Goal: Information Seeking & Learning: Check status

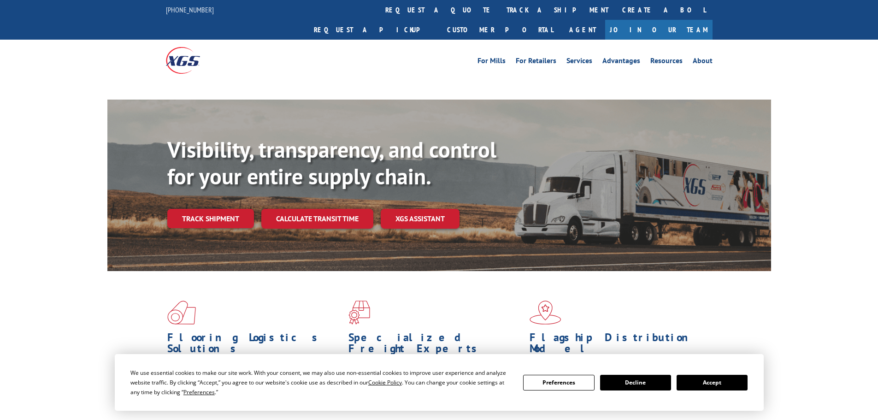
drag, startPoint x: 0, startPoint y: 0, endPoint x: 400, endPoint y: 51, distance: 403.2
click at [499, 12] on link "track a shipment" at bounding box center [557, 10] width 116 height 20
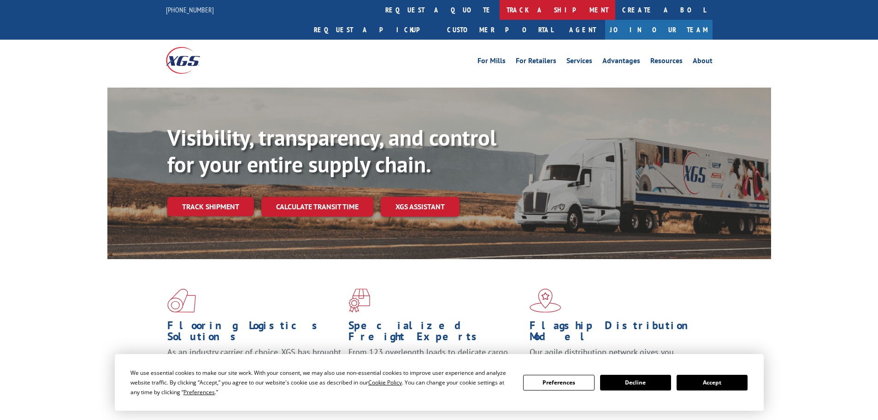
click at [499, 14] on link "track a shipment" at bounding box center [557, 10] width 116 height 20
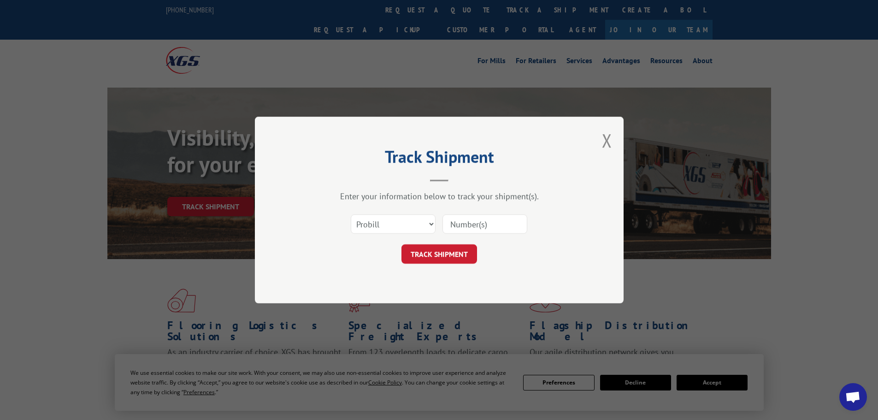
click at [498, 225] on input at bounding box center [484, 223] width 85 height 19
paste input "17341975"
type input "17341975"
click at [452, 255] on button "TRACK SHIPMENT" at bounding box center [439, 253] width 76 height 19
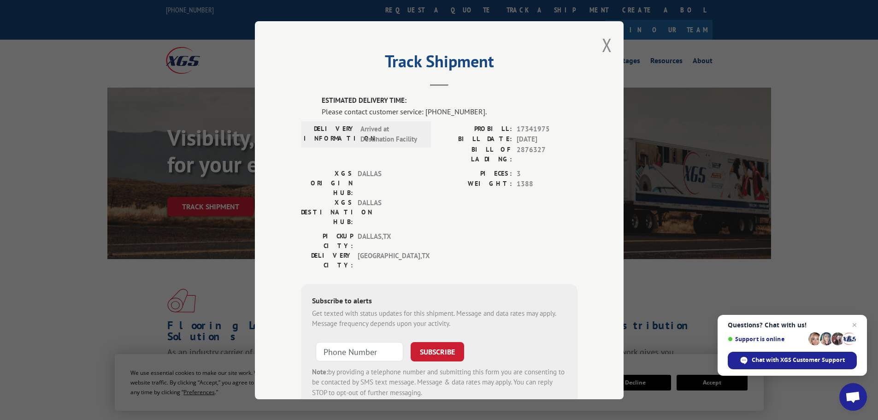
click at [452, 308] on div "Get texted with status updates for this shipment. Message and data rates may ap…" at bounding box center [439, 318] width 254 height 21
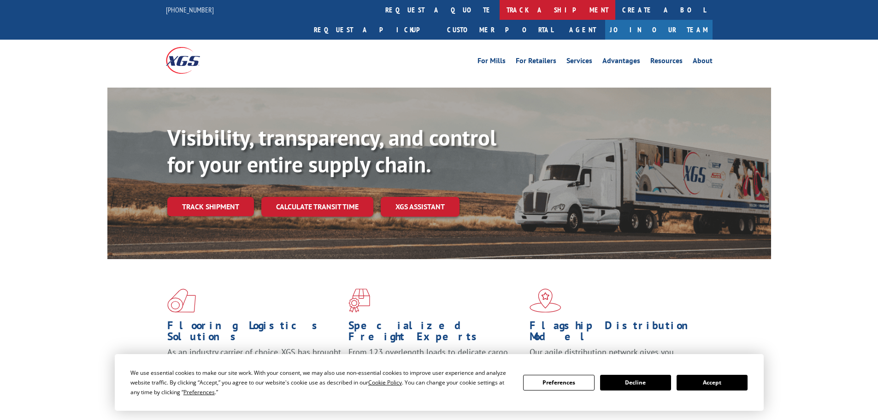
click at [499, 9] on link "track a shipment" at bounding box center [557, 10] width 116 height 20
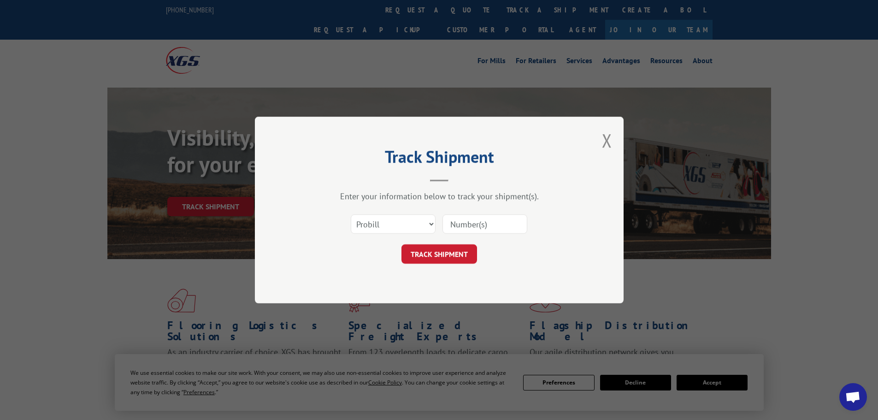
click at [509, 234] on div at bounding box center [484, 223] width 85 height 21
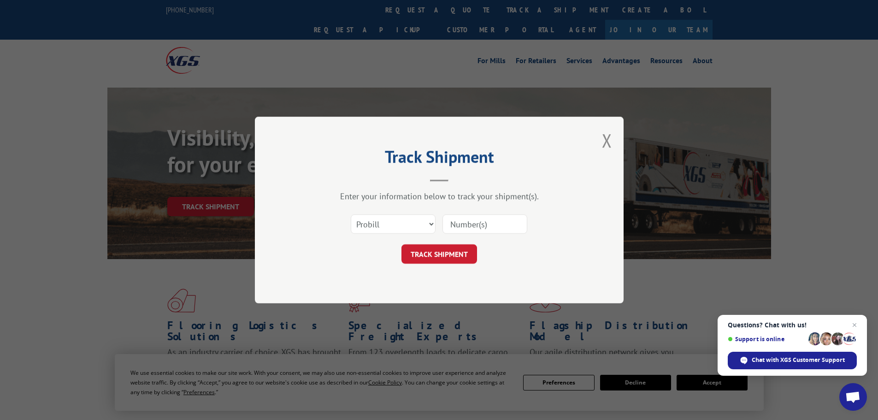
click at [496, 223] on input at bounding box center [484, 223] width 85 height 19
paste input "17341997"
type input "17341997"
click at [452, 254] on button "TRACK SHIPMENT" at bounding box center [439, 253] width 76 height 19
